Goal: Task Accomplishment & Management: Use online tool/utility

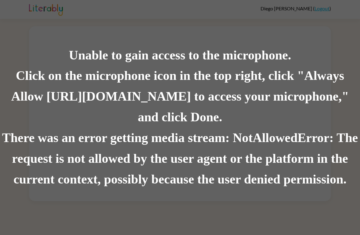
click at [316, 4] on div "Unable to gain access to the microphone. Click on the microphone icon in the to…" at bounding box center [180, 117] width 360 height 235
click at [318, 8] on div "Unable to gain access to the microphone. Click on the microphone icon in the to…" at bounding box center [180, 117] width 360 height 235
click at [322, 6] on div "Unable to gain access to the microphone. Click on the microphone icon in the to…" at bounding box center [180, 117] width 360 height 235
click at [314, 9] on div "Unable to gain access to the microphone. Click on the microphone icon in the to…" at bounding box center [180, 117] width 360 height 235
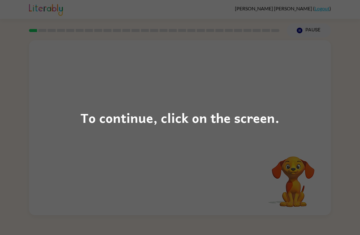
click at [152, 121] on div "To continue, click on the screen." at bounding box center [179, 117] width 199 height 21
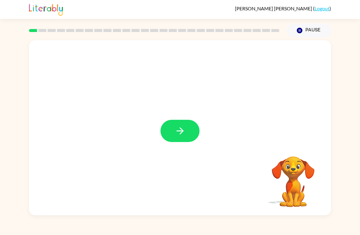
click at [175, 133] on icon "button" at bounding box center [180, 131] width 11 height 11
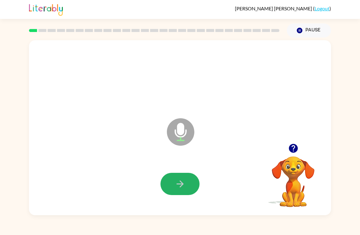
click at [178, 180] on icon "button" at bounding box center [180, 184] width 11 height 11
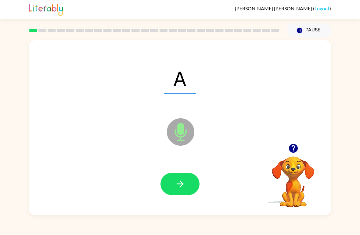
click at [179, 178] on button "button" at bounding box center [179, 184] width 39 height 22
click at [180, 186] on icon "button" at bounding box center [179, 183] width 7 height 7
click at [183, 179] on button "button" at bounding box center [179, 184] width 39 height 22
click at [179, 184] on icon "button" at bounding box center [180, 184] width 11 height 11
click at [180, 184] on icon "button" at bounding box center [180, 184] width 11 height 11
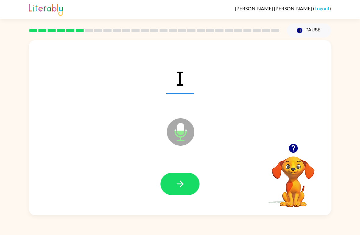
click at [174, 178] on button "button" at bounding box center [179, 184] width 39 height 22
click at [174, 187] on button "button" at bounding box center [179, 184] width 39 height 22
click at [174, 180] on button "button" at bounding box center [179, 184] width 39 height 22
click at [173, 177] on button "button" at bounding box center [179, 184] width 39 height 22
click at [174, 188] on button "button" at bounding box center [179, 184] width 39 height 22
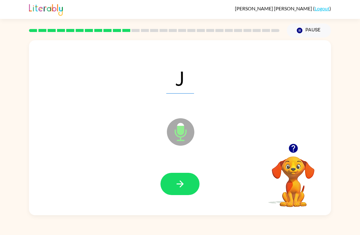
click at [176, 179] on icon "button" at bounding box center [180, 184] width 11 height 11
click at [176, 184] on icon "button" at bounding box center [180, 184] width 11 height 11
click at [180, 187] on icon "button" at bounding box center [180, 184] width 11 height 11
click at [171, 181] on button "button" at bounding box center [179, 184] width 39 height 22
click at [172, 187] on button "button" at bounding box center [179, 184] width 39 height 22
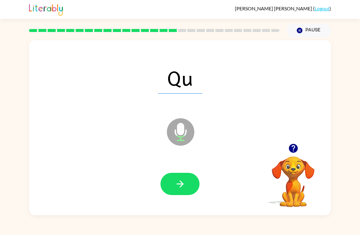
click at [173, 181] on button "button" at bounding box center [179, 184] width 39 height 22
click at [176, 187] on icon "button" at bounding box center [180, 184] width 11 height 11
click at [176, 183] on icon "button" at bounding box center [180, 184] width 11 height 11
click at [178, 183] on icon "button" at bounding box center [180, 184] width 11 height 11
click at [176, 180] on icon "button" at bounding box center [180, 184] width 11 height 11
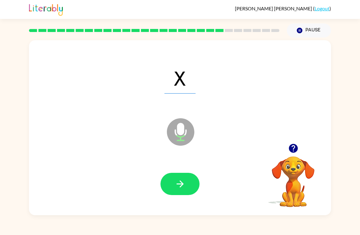
click at [177, 183] on icon "button" at bounding box center [180, 184] width 11 height 11
click at [183, 183] on icon "button" at bounding box center [180, 184] width 11 height 11
click at [184, 181] on icon "button" at bounding box center [180, 184] width 11 height 11
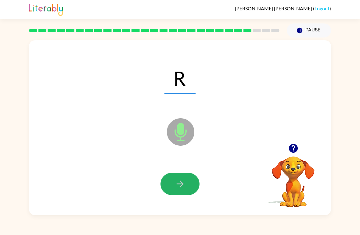
click at [180, 181] on icon "button" at bounding box center [180, 184] width 11 height 11
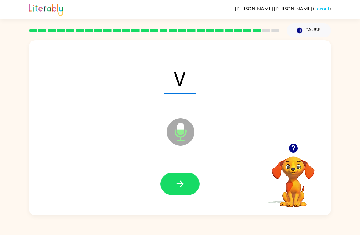
click at [178, 184] on icon "button" at bounding box center [180, 184] width 11 height 11
click at [173, 177] on button "button" at bounding box center [179, 184] width 39 height 22
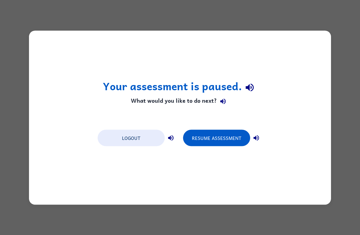
click at [206, 131] on button "Resume Assessment" at bounding box center [216, 138] width 67 height 16
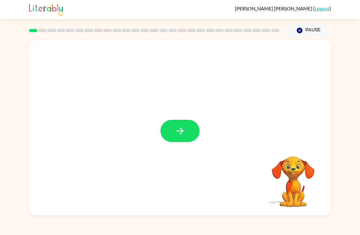
click at [167, 131] on button "button" at bounding box center [179, 131] width 39 height 22
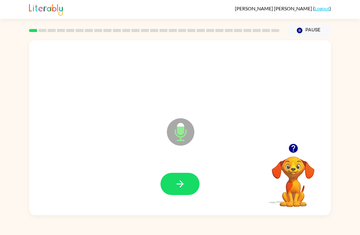
click at [173, 188] on button "button" at bounding box center [179, 184] width 39 height 22
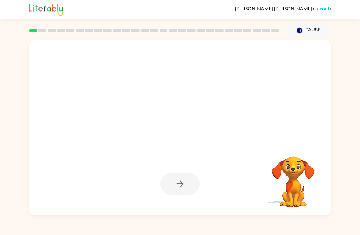
click at [296, 30] on button "Pause Pause" at bounding box center [309, 30] width 44 height 14
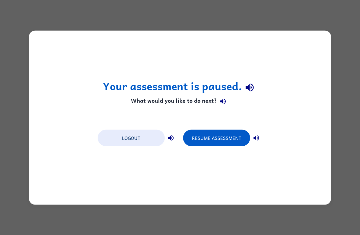
click at [208, 130] on button "Resume Assessment" at bounding box center [216, 138] width 67 height 16
click at [220, 133] on button "Resume Assessment" at bounding box center [216, 138] width 67 height 16
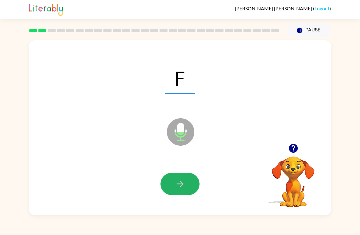
click at [175, 184] on icon "button" at bounding box center [180, 184] width 11 height 11
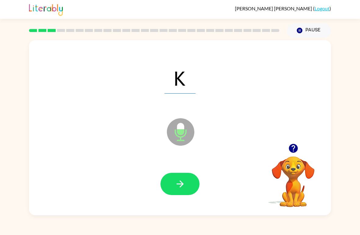
click at [172, 184] on button "button" at bounding box center [179, 184] width 39 height 22
click at [177, 178] on button "button" at bounding box center [179, 184] width 39 height 22
click at [176, 182] on icon "button" at bounding box center [180, 184] width 11 height 11
click at [173, 185] on button "button" at bounding box center [179, 184] width 39 height 22
click at [175, 184] on icon "button" at bounding box center [180, 184] width 11 height 11
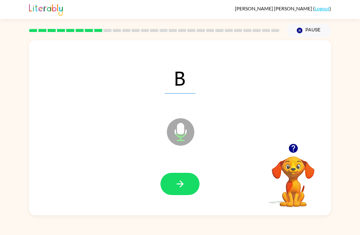
click at [171, 188] on button "button" at bounding box center [179, 184] width 39 height 22
click at [181, 184] on icon "button" at bounding box center [179, 183] width 7 height 7
click at [175, 182] on icon "button" at bounding box center [180, 184] width 11 height 11
click at [177, 186] on icon "button" at bounding box center [180, 184] width 11 height 11
click at [169, 183] on button "button" at bounding box center [179, 184] width 39 height 22
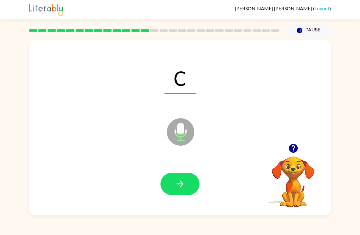
click at [179, 180] on icon "button" at bounding box center [180, 184] width 11 height 11
click at [178, 182] on icon "button" at bounding box center [180, 184] width 11 height 11
click at [180, 186] on icon "button" at bounding box center [180, 184] width 11 height 11
click at [173, 188] on button "button" at bounding box center [179, 184] width 39 height 22
click at [174, 186] on button "button" at bounding box center [179, 184] width 39 height 22
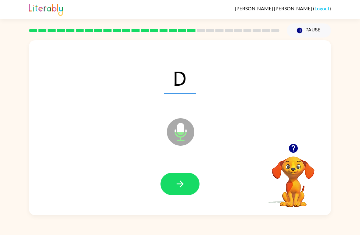
click at [175, 184] on icon "button" at bounding box center [180, 184] width 11 height 11
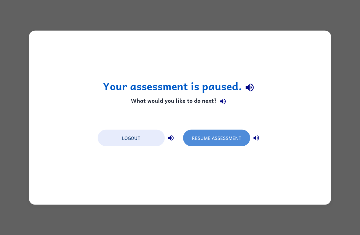
click at [231, 133] on button "Resume Assessment" at bounding box center [216, 138] width 67 height 16
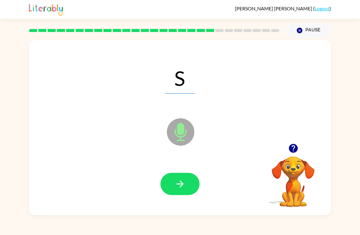
click at [190, 184] on button "button" at bounding box center [179, 184] width 39 height 22
click at [174, 181] on button "button" at bounding box center [179, 184] width 39 height 22
click at [177, 187] on icon "button" at bounding box center [180, 184] width 11 height 11
click at [178, 182] on icon "button" at bounding box center [180, 184] width 11 height 11
click at [184, 188] on icon "button" at bounding box center [180, 184] width 11 height 11
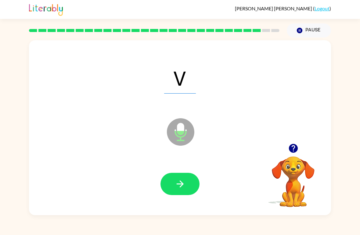
click at [172, 184] on button "button" at bounding box center [179, 184] width 39 height 22
click at [175, 182] on icon "button" at bounding box center [180, 184] width 11 height 11
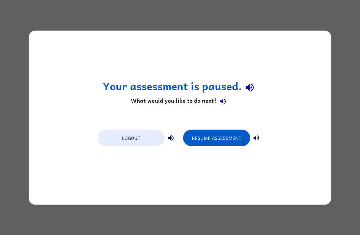
click at [209, 140] on button "Resume Assessment" at bounding box center [216, 138] width 67 height 16
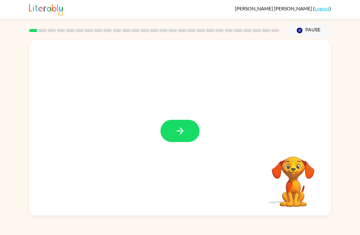
click at [176, 136] on icon "button" at bounding box center [180, 131] width 11 height 11
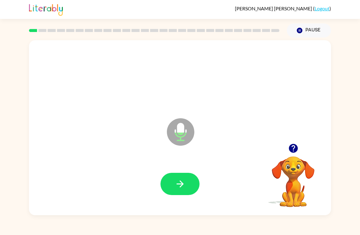
click at [175, 186] on icon "button" at bounding box center [180, 184] width 11 height 11
click at [177, 181] on icon "button" at bounding box center [180, 184] width 11 height 11
click at [180, 177] on button "button" at bounding box center [179, 184] width 39 height 22
click at [185, 181] on button "button" at bounding box center [179, 184] width 39 height 22
click at [179, 178] on button "button" at bounding box center [179, 184] width 39 height 22
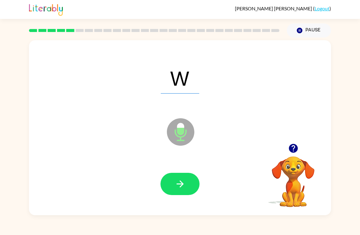
click at [177, 181] on icon "button" at bounding box center [180, 184] width 11 height 11
click at [182, 190] on button "button" at bounding box center [179, 184] width 39 height 22
click at [176, 186] on icon "button" at bounding box center [180, 184] width 11 height 11
click at [167, 183] on button "button" at bounding box center [179, 184] width 39 height 22
click at [179, 185] on icon "button" at bounding box center [180, 184] width 11 height 11
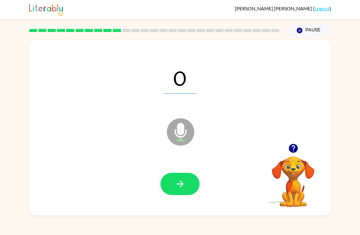
click at [176, 173] on button "button" at bounding box center [179, 184] width 39 height 22
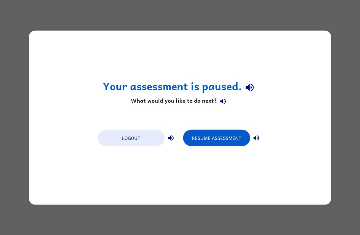
click at [234, 141] on button "Resume Assessment" at bounding box center [216, 138] width 67 height 16
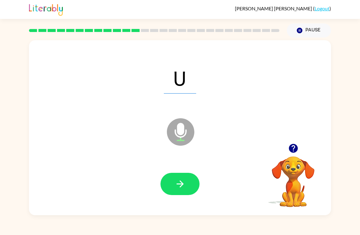
click at [188, 184] on button "button" at bounding box center [179, 184] width 39 height 22
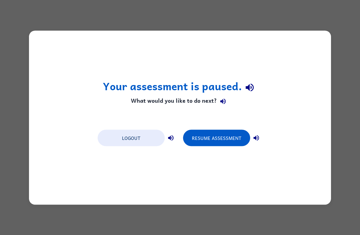
click at [210, 137] on button "Resume Assessment" at bounding box center [216, 138] width 67 height 16
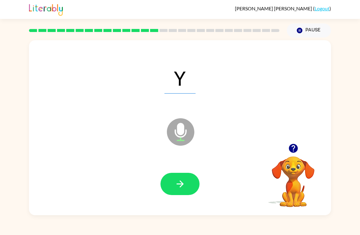
click at [184, 185] on icon "button" at bounding box center [180, 184] width 11 height 11
click at [184, 182] on icon "button" at bounding box center [180, 184] width 11 height 11
click at [178, 184] on icon "button" at bounding box center [179, 183] width 7 height 7
click at [171, 184] on button "button" at bounding box center [179, 184] width 39 height 22
click at [192, 188] on button "button" at bounding box center [179, 184] width 39 height 22
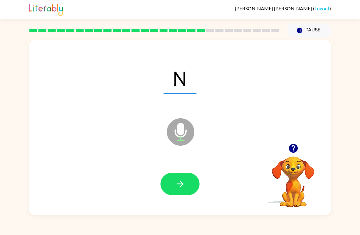
click at [177, 187] on icon "button" at bounding box center [180, 184] width 11 height 11
click at [181, 183] on icon "button" at bounding box center [179, 183] width 7 height 7
click at [169, 186] on button "button" at bounding box center [179, 184] width 39 height 22
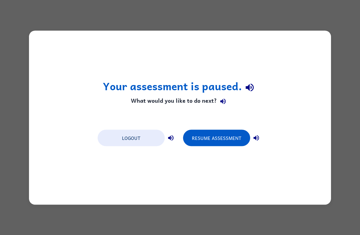
click at [210, 136] on button "Resume Assessment" at bounding box center [216, 138] width 67 height 16
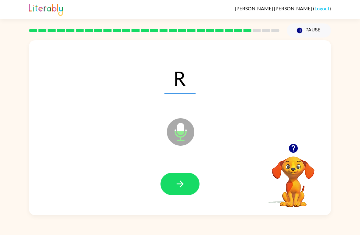
click at [173, 180] on button "button" at bounding box center [179, 184] width 39 height 22
click at [181, 185] on icon "button" at bounding box center [180, 184] width 11 height 11
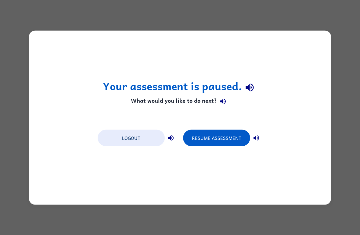
click at [223, 141] on button "Resume Assessment" at bounding box center [216, 138] width 67 height 16
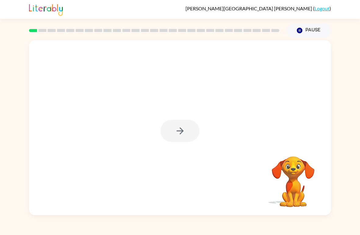
click at [179, 136] on div at bounding box center [179, 131] width 39 height 22
click at [189, 133] on button "button" at bounding box center [179, 131] width 39 height 22
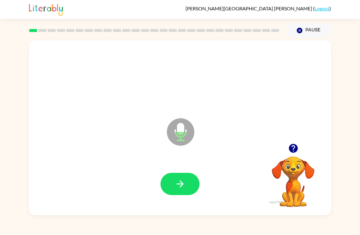
click at [175, 187] on icon "button" at bounding box center [180, 184] width 11 height 11
click at [177, 185] on icon "button" at bounding box center [179, 183] width 7 height 7
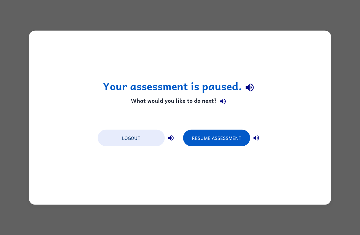
click at [210, 135] on button "Resume Assessment" at bounding box center [216, 138] width 67 height 16
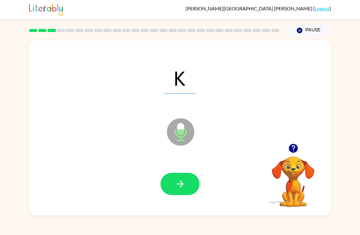
click at [184, 188] on icon "button" at bounding box center [180, 184] width 11 height 11
click at [170, 185] on button "button" at bounding box center [179, 184] width 39 height 22
click at [175, 190] on button "button" at bounding box center [179, 184] width 39 height 22
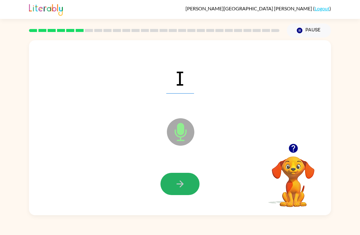
click at [178, 187] on icon "button" at bounding box center [180, 184] width 11 height 11
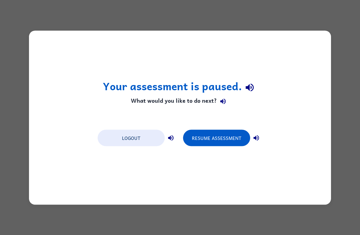
click at [212, 138] on button "Resume Assessment" at bounding box center [216, 138] width 67 height 16
click at [202, 132] on button "Resume Assessment" at bounding box center [216, 138] width 67 height 16
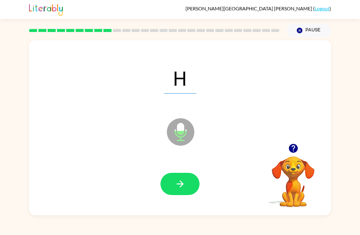
click at [189, 185] on button "button" at bounding box center [179, 184] width 39 height 22
click at [156, 194] on div at bounding box center [180, 184] width 290 height 50
click at [170, 177] on button "button" at bounding box center [179, 184] width 39 height 22
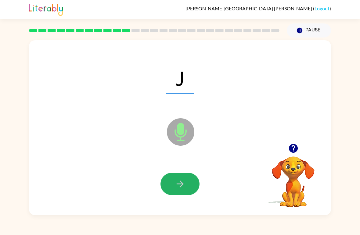
click at [180, 185] on icon "button" at bounding box center [180, 184] width 11 height 11
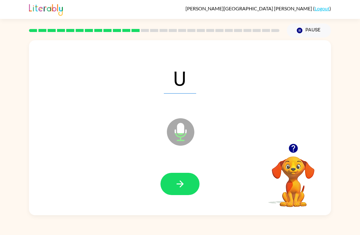
click at [180, 180] on icon "button" at bounding box center [180, 184] width 11 height 11
click at [178, 83] on span "C" at bounding box center [179, 78] width 31 height 32
click at [179, 177] on button "button" at bounding box center [179, 184] width 39 height 22
click at [180, 188] on icon "button" at bounding box center [180, 184] width 11 height 11
click at [178, 86] on span "Qu" at bounding box center [180, 78] width 44 height 32
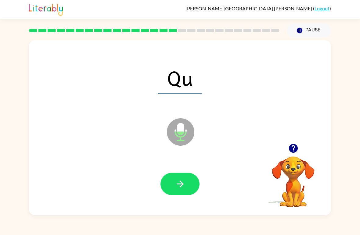
click at [182, 188] on icon "button" at bounding box center [180, 184] width 11 height 11
click at [175, 186] on icon "button" at bounding box center [180, 184] width 11 height 11
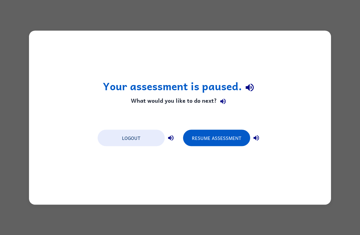
click at [203, 138] on button "Resume Assessment" at bounding box center [216, 138] width 67 height 16
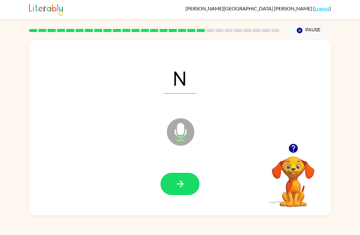
click at [172, 191] on button "button" at bounding box center [179, 184] width 39 height 22
click at [182, 178] on button "button" at bounding box center [179, 184] width 39 height 22
click at [174, 185] on button "button" at bounding box center [179, 184] width 39 height 22
click at [174, 180] on button "button" at bounding box center [179, 184] width 39 height 22
click at [181, 181] on icon "button" at bounding box center [180, 184] width 11 height 11
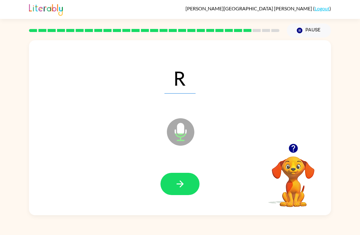
click at [169, 187] on button "button" at bounding box center [179, 184] width 39 height 22
click at [180, 187] on icon "button" at bounding box center [179, 183] width 7 height 7
click at [178, 186] on icon "button" at bounding box center [180, 184] width 11 height 11
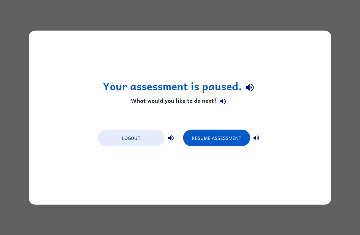
click at [212, 140] on button "Resume Assessment" at bounding box center [216, 138] width 67 height 16
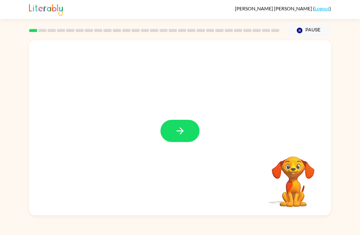
click at [168, 133] on button "button" at bounding box center [179, 131] width 39 height 22
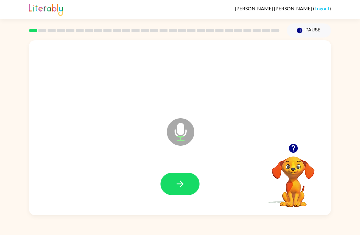
click at [164, 177] on button "button" at bounding box center [179, 184] width 39 height 22
click at [177, 184] on icon "button" at bounding box center [179, 183] width 7 height 7
click at [175, 183] on icon "button" at bounding box center [180, 184] width 11 height 11
click at [172, 184] on button "button" at bounding box center [179, 184] width 39 height 22
click at [173, 184] on button "button" at bounding box center [179, 184] width 39 height 22
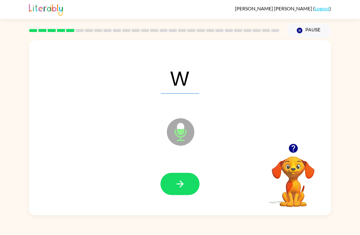
click at [174, 186] on button "button" at bounding box center [179, 184] width 39 height 22
click at [173, 184] on button "button" at bounding box center [179, 184] width 39 height 22
click at [175, 183] on icon "button" at bounding box center [180, 184] width 11 height 11
click at [170, 180] on button "button" at bounding box center [179, 184] width 39 height 22
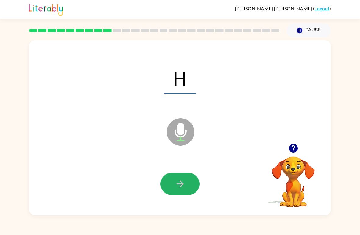
click at [175, 187] on icon "button" at bounding box center [180, 184] width 11 height 11
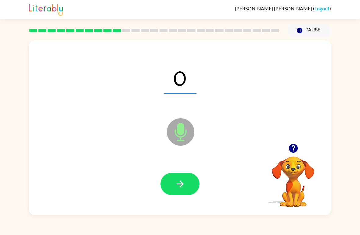
click at [175, 187] on icon "button" at bounding box center [180, 184] width 11 height 11
click at [173, 185] on button "button" at bounding box center [179, 184] width 39 height 22
click at [170, 186] on button "button" at bounding box center [179, 184] width 39 height 22
click at [174, 184] on button "button" at bounding box center [179, 184] width 39 height 22
click at [184, 184] on icon "button" at bounding box center [180, 184] width 11 height 11
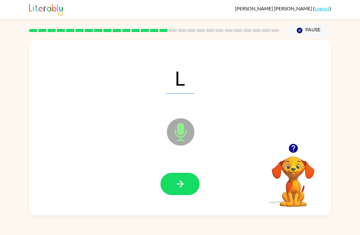
click at [172, 181] on button "button" at bounding box center [179, 184] width 39 height 22
click at [166, 185] on button "button" at bounding box center [179, 184] width 39 height 22
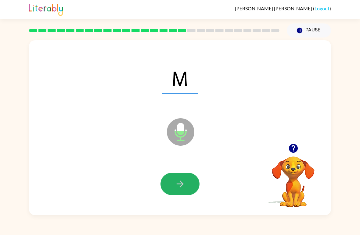
click at [173, 178] on button "button" at bounding box center [179, 184] width 39 height 22
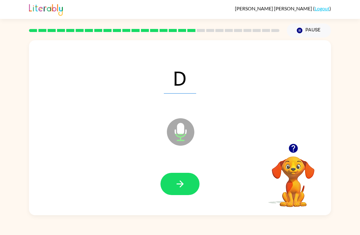
click at [176, 189] on icon "button" at bounding box center [180, 184] width 11 height 11
click at [173, 190] on button "button" at bounding box center [179, 184] width 39 height 22
click at [178, 185] on icon "button" at bounding box center [180, 184] width 11 height 11
click at [178, 189] on icon "button" at bounding box center [180, 184] width 11 height 11
click at [172, 198] on div at bounding box center [180, 184] width 290 height 50
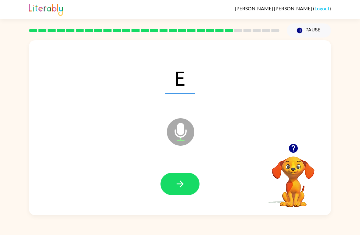
click at [172, 198] on div at bounding box center [180, 184] width 290 height 50
click at [172, 195] on button "button" at bounding box center [179, 184] width 39 height 22
click at [173, 181] on div at bounding box center [179, 184] width 39 height 22
click at [173, 179] on button "button" at bounding box center [179, 184] width 39 height 22
click at [184, 182] on icon "button" at bounding box center [180, 184] width 11 height 11
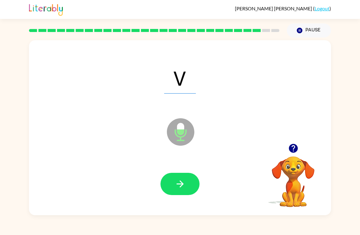
click at [177, 188] on icon "button" at bounding box center [180, 184] width 11 height 11
click at [184, 191] on button "button" at bounding box center [179, 184] width 39 height 22
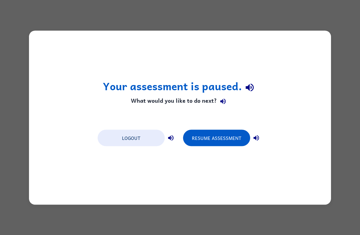
click at [214, 136] on button "Resume Assessment" at bounding box center [216, 138] width 67 height 16
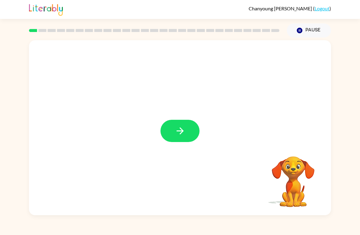
click at [187, 131] on button "button" at bounding box center [179, 131] width 39 height 22
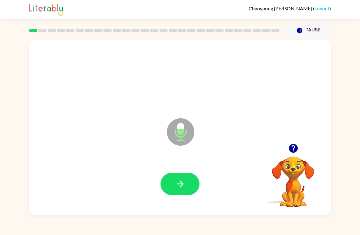
click at [179, 186] on icon "button" at bounding box center [180, 184] width 11 height 11
click at [185, 188] on icon "button" at bounding box center [180, 184] width 11 height 11
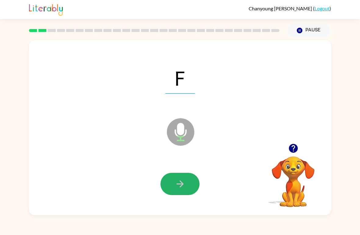
click at [178, 181] on icon "button" at bounding box center [180, 184] width 11 height 11
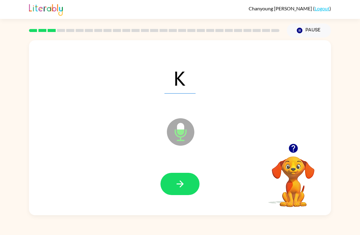
click at [195, 171] on div at bounding box center [180, 184] width 290 height 50
click at [185, 179] on icon "button" at bounding box center [180, 184] width 11 height 11
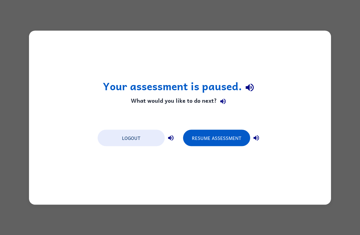
click at [218, 139] on button "Resume Assessment" at bounding box center [216, 138] width 67 height 16
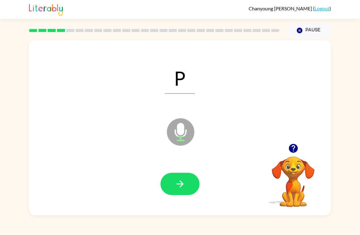
click at [176, 177] on button "button" at bounding box center [179, 184] width 39 height 22
click at [177, 184] on icon "button" at bounding box center [179, 183] width 7 height 7
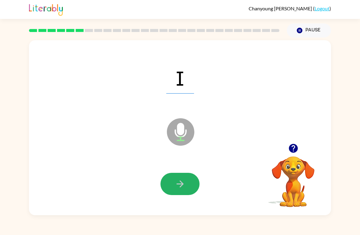
click at [177, 181] on icon "button" at bounding box center [180, 184] width 11 height 11
click at [176, 183] on icon "button" at bounding box center [180, 184] width 11 height 11
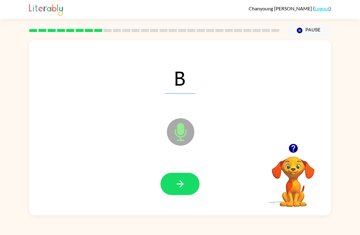
click at [177, 184] on icon "button" at bounding box center [179, 183] width 7 height 7
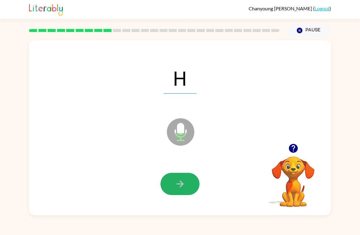
click at [177, 184] on icon "button" at bounding box center [180, 184] width 11 height 11
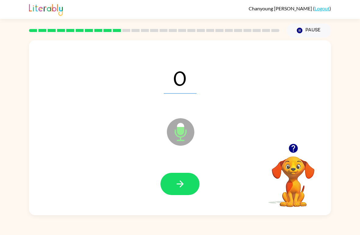
click at [179, 187] on icon "button" at bounding box center [180, 184] width 11 height 11
click at [179, 184] on icon "button" at bounding box center [180, 184] width 11 height 11
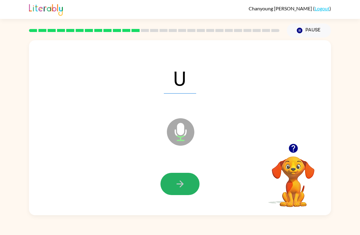
click at [179, 184] on icon "button" at bounding box center [179, 183] width 7 height 7
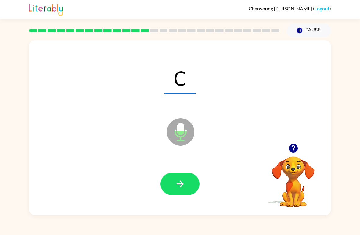
click at [180, 184] on icon "button" at bounding box center [179, 183] width 7 height 7
click at [180, 184] on icon "button" at bounding box center [180, 184] width 11 height 11
click at [176, 182] on icon "button" at bounding box center [180, 184] width 11 height 11
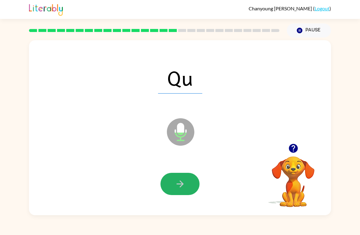
click at [175, 186] on icon "button" at bounding box center [180, 184] width 11 height 11
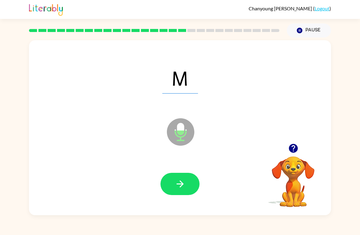
click at [189, 192] on button "button" at bounding box center [179, 184] width 39 height 22
click at [269, 218] on div "Chanyoung Lee ( Logout ) Pause Pause D Microphone The Microphone is here when i…" at bounding box center [180, 117] width 360 height 235
click at [177, 189] on icon "button" at bounding box center [180, 184] width 11 height 11
click at [177, 184] on icon "button" at bounding box center [180, 184] width 11 height 11
click at [171, 176] on button "button" at bounding box center [179, 184] width 39 height 22
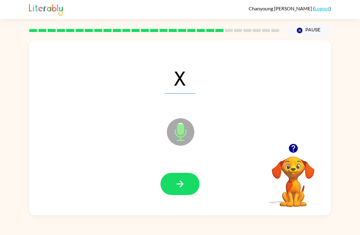
click at [175, 183] on icon "button" at bounding box center [180, 184] width 11 height 11
click at [181, 187] on icon "button" at bounding box center [180, 184] width 11 height 11
click at [178, 183] on icon "button" at bounding box center [180, 184] width 11 height 11
click at [175, 182] on icon "button" at bounding box center [180, 184] width 11 height 11
click at [184, 182] on icon "button" at bounding box center [180, 184] width 11 height 11
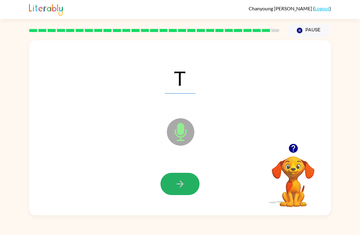
click at [175, 186] on icon "button" at bounding box center [180, 184] width 11 height 11
